Goal: Task Accomplishment & Management: Manage account settings

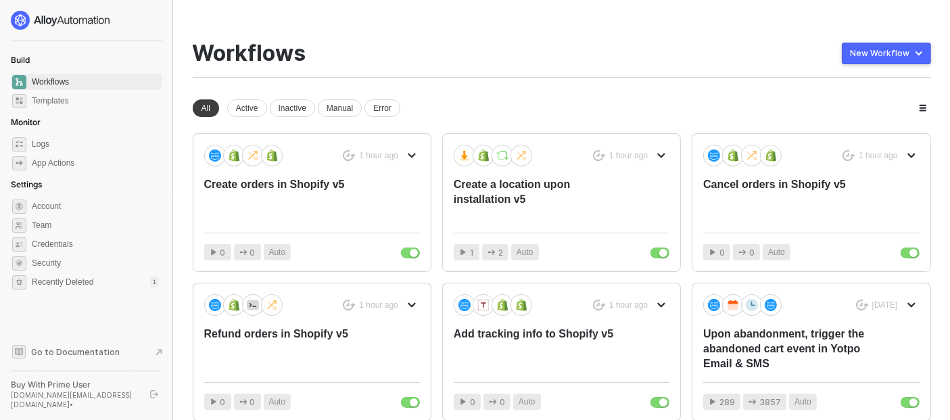
click at [544, 25] on div "You need to expand your browser window or switch to a computer with a bigger sc…" at bounding box center [561, 322] width 771 height 644
click at [508, 22] on div "You need to expand your browser window or switch to a computer with a bigger sc…" at bounding box center [561, 322] width 771 height 644
drag, startPoint x: 532, startPoint y: 89, endPoint x: 539, endPoint y: 69, distance: 21.4
click at [532, 86] on div "Workflows New Workflow New workspace All Active Inactive Manual Error 1 hour ag…" at bounding box center [562, 306] width 738 height 530
click at [70, 243] on span "Credentials" at bounding box center [95, 244] width 127 height 16
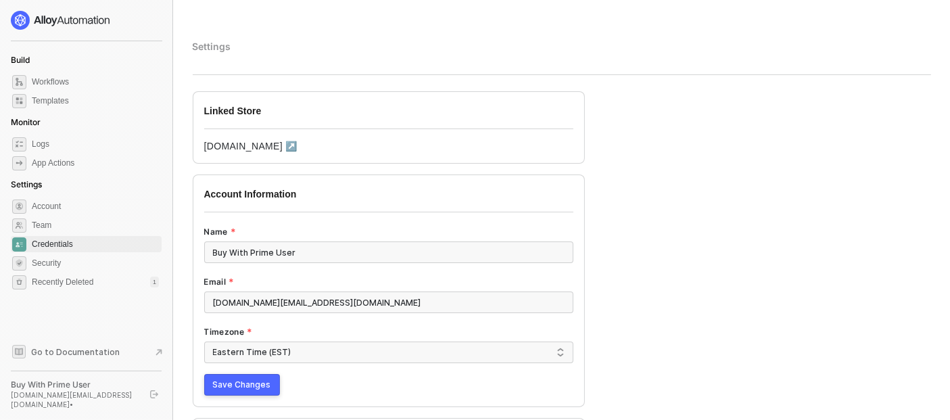
scroll to position [75, 0]
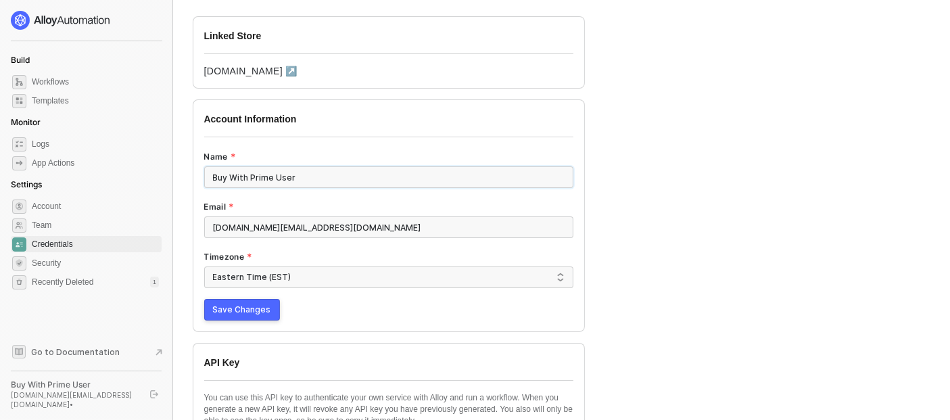
click at [332, 174] on input "Buy With Prime User" at bounding box center [388, 177] width 369 height 22
click at [706, 142] on div "Linked Store [DOMAIN_NAME] ↗ Account Information Name Buy With Prime User Email…" at bounding box center [590, 246] width 806 height 461
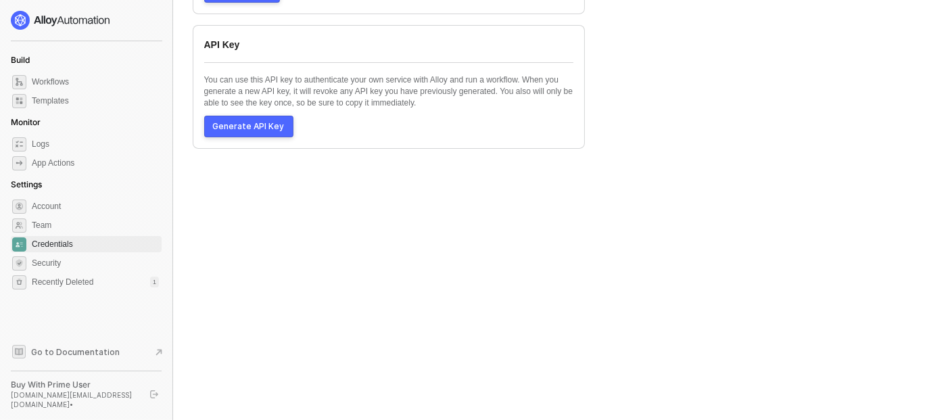
scroll to position [93, 0]
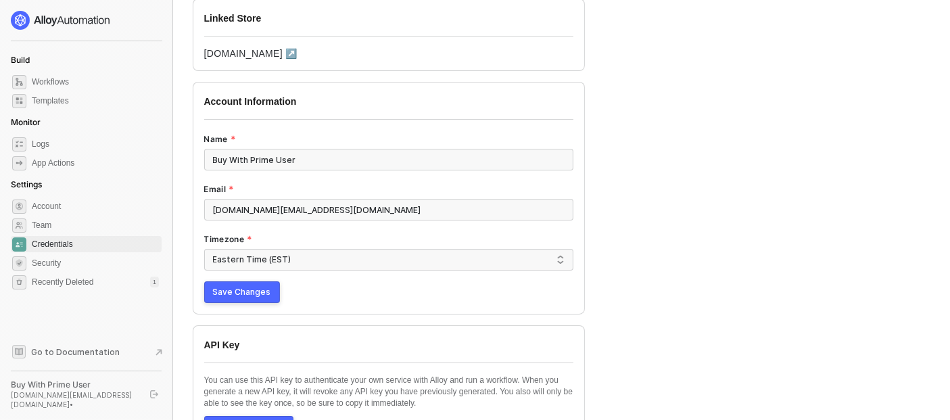
drag, startPoint x: 239, startPoint y: 294, endPoint x: 393, endPoint y: 290, distance: 153.5
click at [239, 295] on span "Save Changes" at bounding box center [242, 292] width 58 height 11
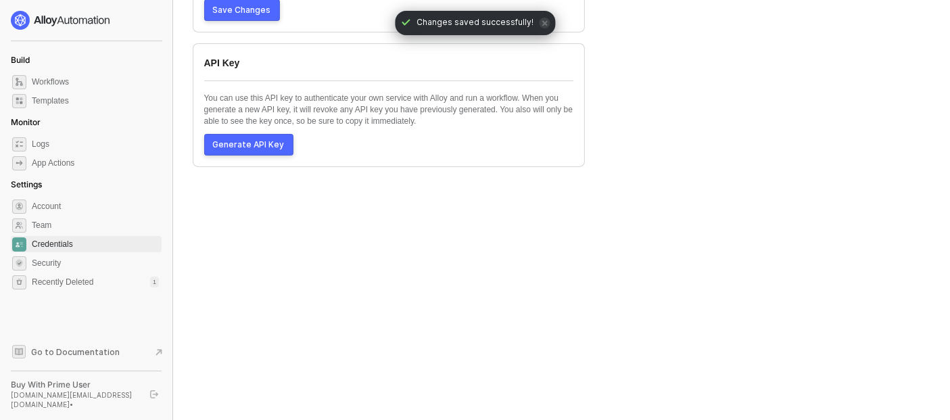
scroll to position [375, 0]
click at [62, 238] on span "Credentials" at bounding box center [95, 244] width 127 height 16
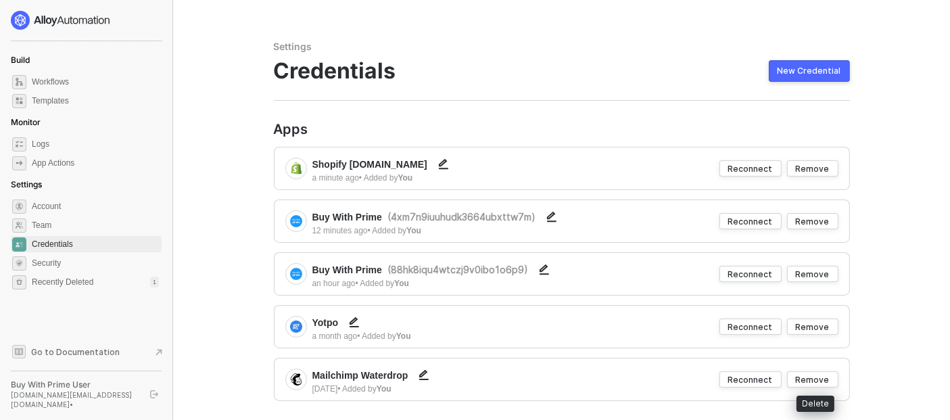
click at [828, 375] on div "Remove" at bounding box center [813, 379] width 34 height 11
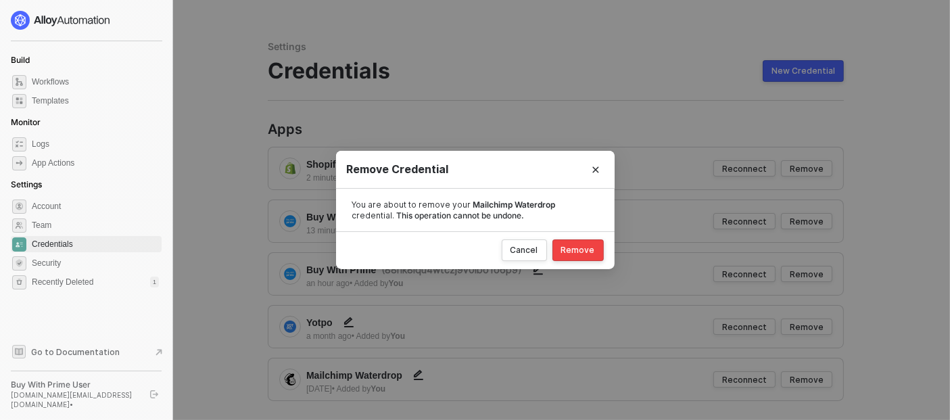
click at [579, 249] on div "Remove" at bounding box center [578, 250] width 34 height 11
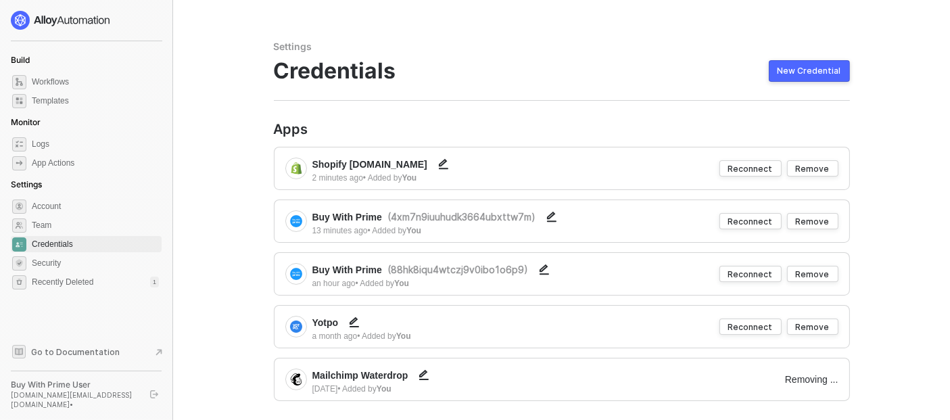
click at [891, 230] on main "Settings Credentials New Credential Apps Shopify [DOMAIN_NAME] 2 minutes ago • …" at bounding box center [475, 220] width 950 height 441
